Goal: Information Seeking & Learning: Find specific fact

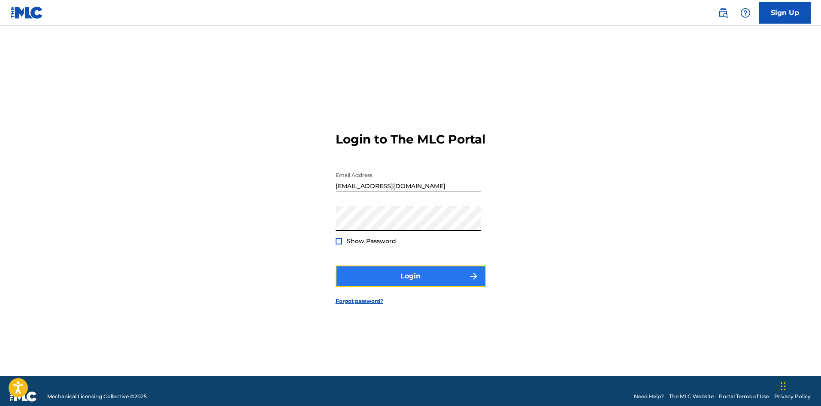
click at [423, 287] on button "Login" at bounding box center [411, 275] width 150 height 21
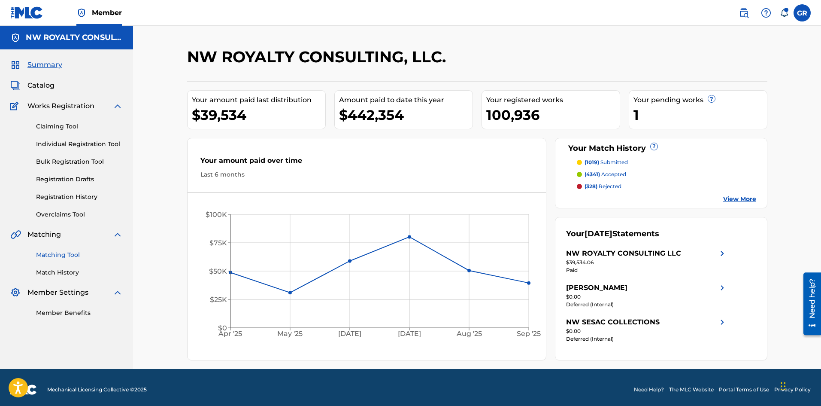
click at [60, 253] on link "Matching Tool" at bounding box center [79, 254] width 87 height 9
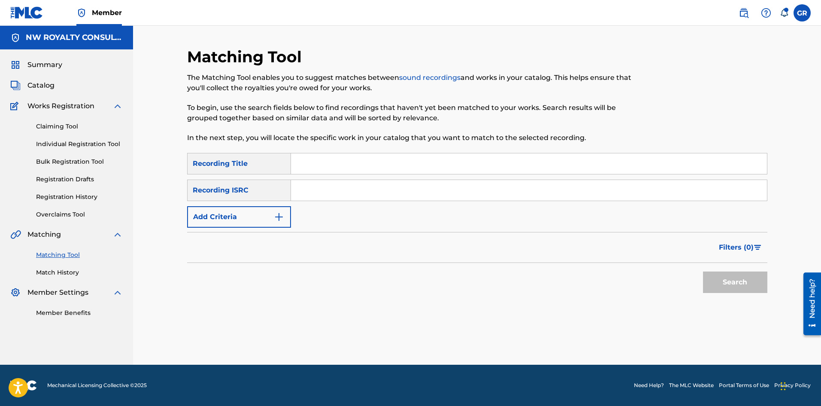
click at [307, 163] on input "Search Form" at bounding box center [529, 163] width 476 height 21
paste input "A.I (ANCIENT INTELLIGENCE)"
type input "A.I (ANCIENT INTELLIGENCE)"
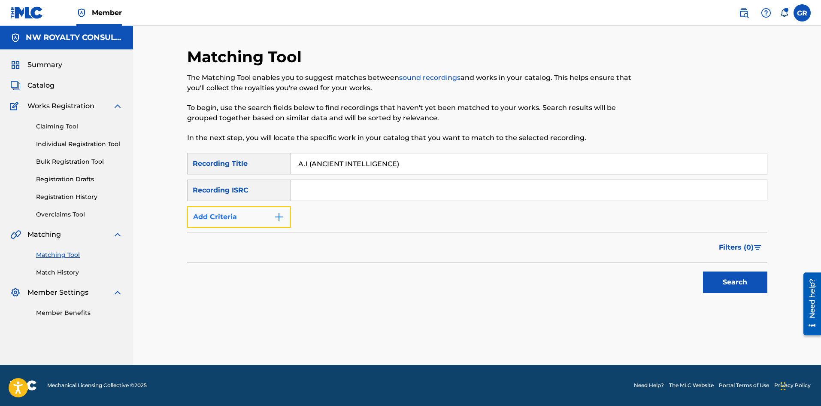
click at [269, 213] on button "Add Criteria" at bounding box center [239, 216] width 104 height 21
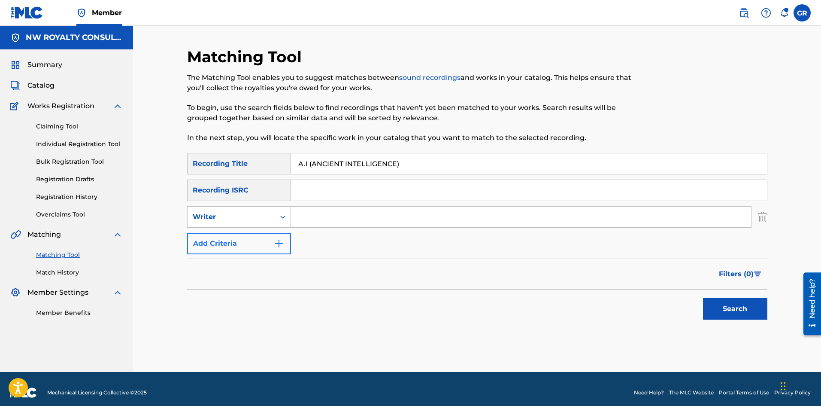
click at [269, 213] on div "Writer" at bounding box center [231, 217] width 77 height 10
click at [249, 238] on div "Recording Artist" at bounding box center [239, 238] width 103 height 21
click at [316, 216] on input "Search Form" at bounding box center [521, 217] width 460 height 21
type input "SKILLFUL KXNG"
click at [703, 298] on button "Search" at bounding box center [735, 308] width 64 height 21
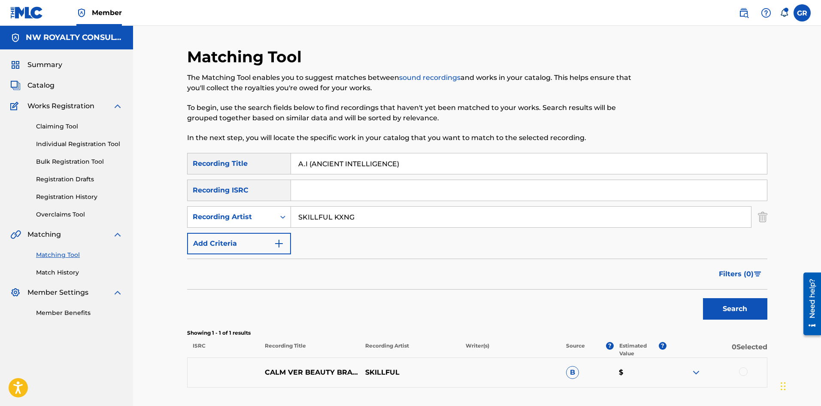
drag, startPoint x: 407, startPoint y: 164, endPoint x: 310, endPoint y: 164, distance: 97.1
click at [310, 164] on input "A.I (ANCIENT INTELLIGENCE)" at bounding box center [529, 163] width 476 height 21
click at [703, 298] on button "Search" at bounding box center [735, 308] width 64 height 21
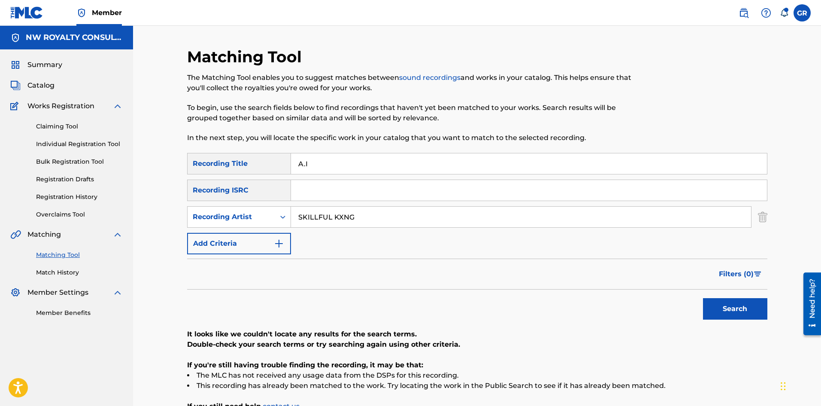
drag, startPoint x: 318, startPoint y: 162, endPoint x: 289, endPoint y: 164, distance: 29.3
click at [289, 164] on div "SearchWithCriteria249ef37b-2012-4310-b6ff-f1c78ac78104 Recording Title A.I" at bounding box center [477, 163] width 581 height 21
paste input "(ANCIENT INTELLIGENCE)"
click at [301, 163] on input "(ANCIENT INTELLIGENCE)" at bounding box center [529, 163] width 476 height 21
click at [386, 165] on input "ANCIENT INTELLIGENCE)" at bounding box center [529, 163] width 476 height 21
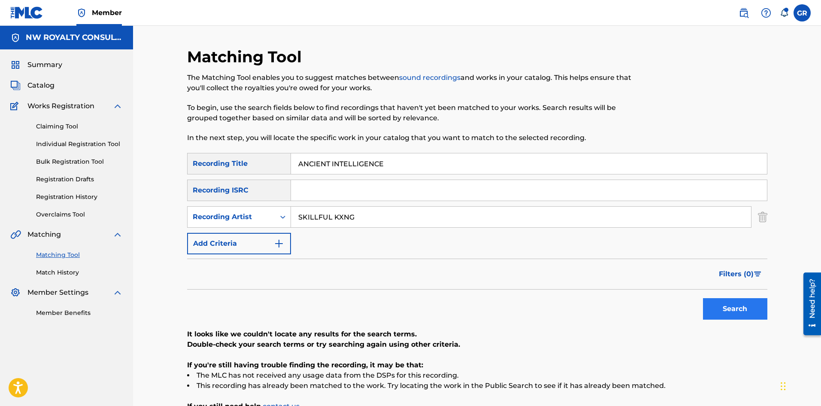
type input "ANCIENT INTELLIGENCE"
click at [747, 304] on button "Search" at bounding box center [735, 308] width 64 height 21
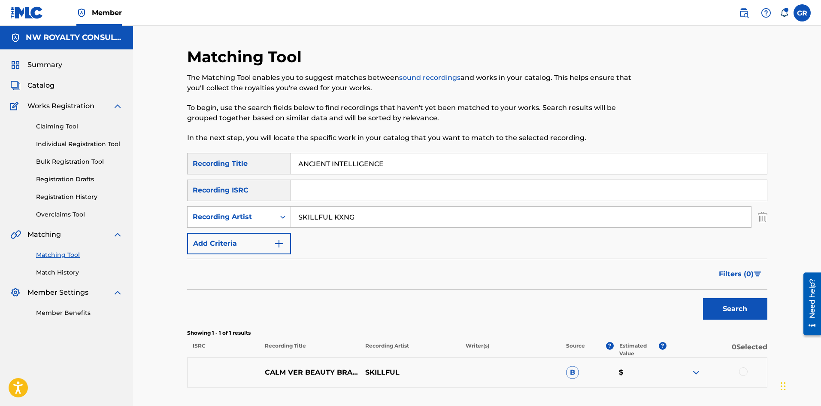
click at [322, 194] on input "Search Form" at bounding box center [529, 190] width 476 height 21
paste input "QZW9M2471705"
type input "QZW9M2471705"
click at [736, 307] on button "Search" at bounding box center [735, 308] width 64 height 21
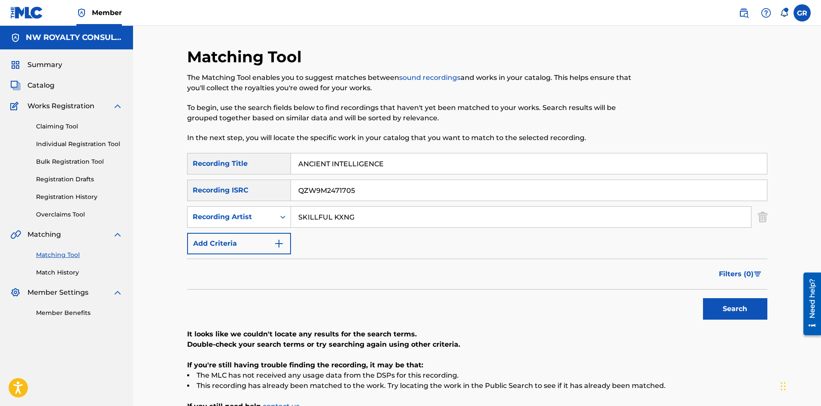
drag, startPoint x: 400, startPoint y: 166, endPoint x: 244, endPoint y: 164, distance: 155.5
click at [244, 164] on div "SearchWithCriteria249ef37b-2012-4310-b6ff-f1c78ac78104 Recording Title ANCIENT …" at bounding box center [477, 163] width 581 height 21
click at [748, 316] on button "Search" at bounding box center [735, 308] width 64 height 21
drag, startPoint x: 370, startPoint y: 191, endPoint x: 271, endPoint y: 190, distance: 98.8
click at [271, 190] on div "SearchWithCriteria5ff75f3c-a2bb-44e3-9eeb-55ea383aff42 Recording ISRC QZW9M2471…" at bounding box center [477, 190] width 581 height 21
